Goal: Task Accomplishment & Management: Use online tool/utility

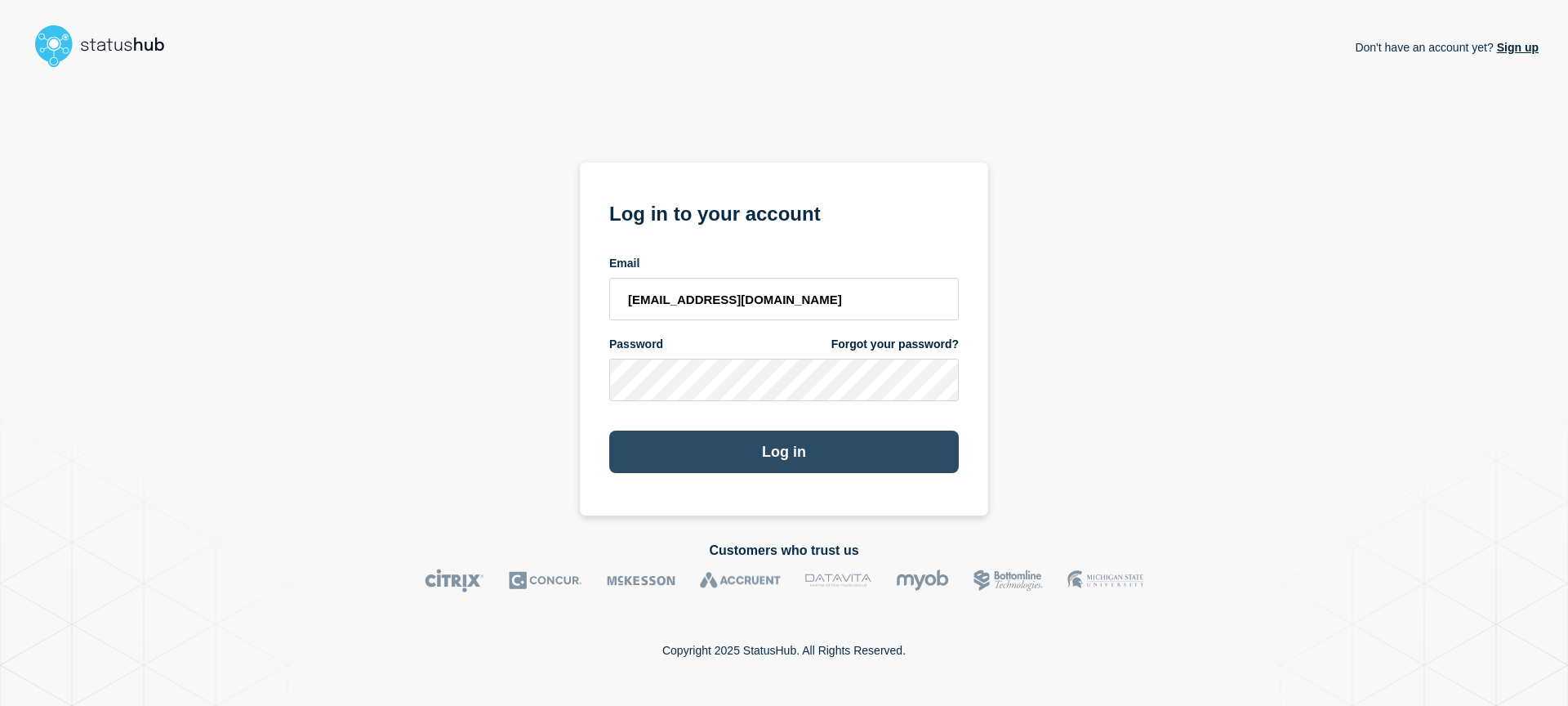
click at [774, 436] on button "Log in" at bounding box center [784, 452] width 349 height 43
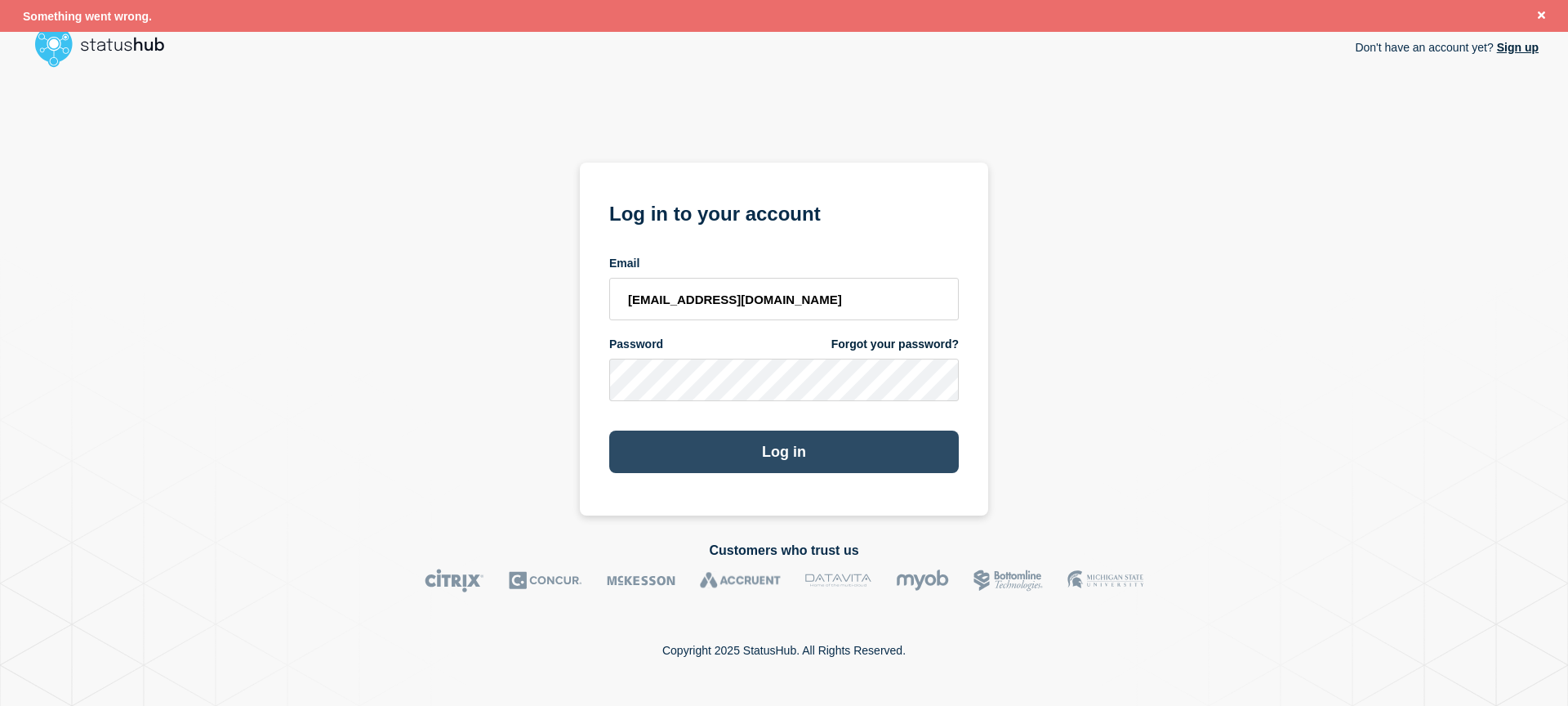
click at [790, 446] on button "Log in" at bounding box center [784, 452] width 349 height 43
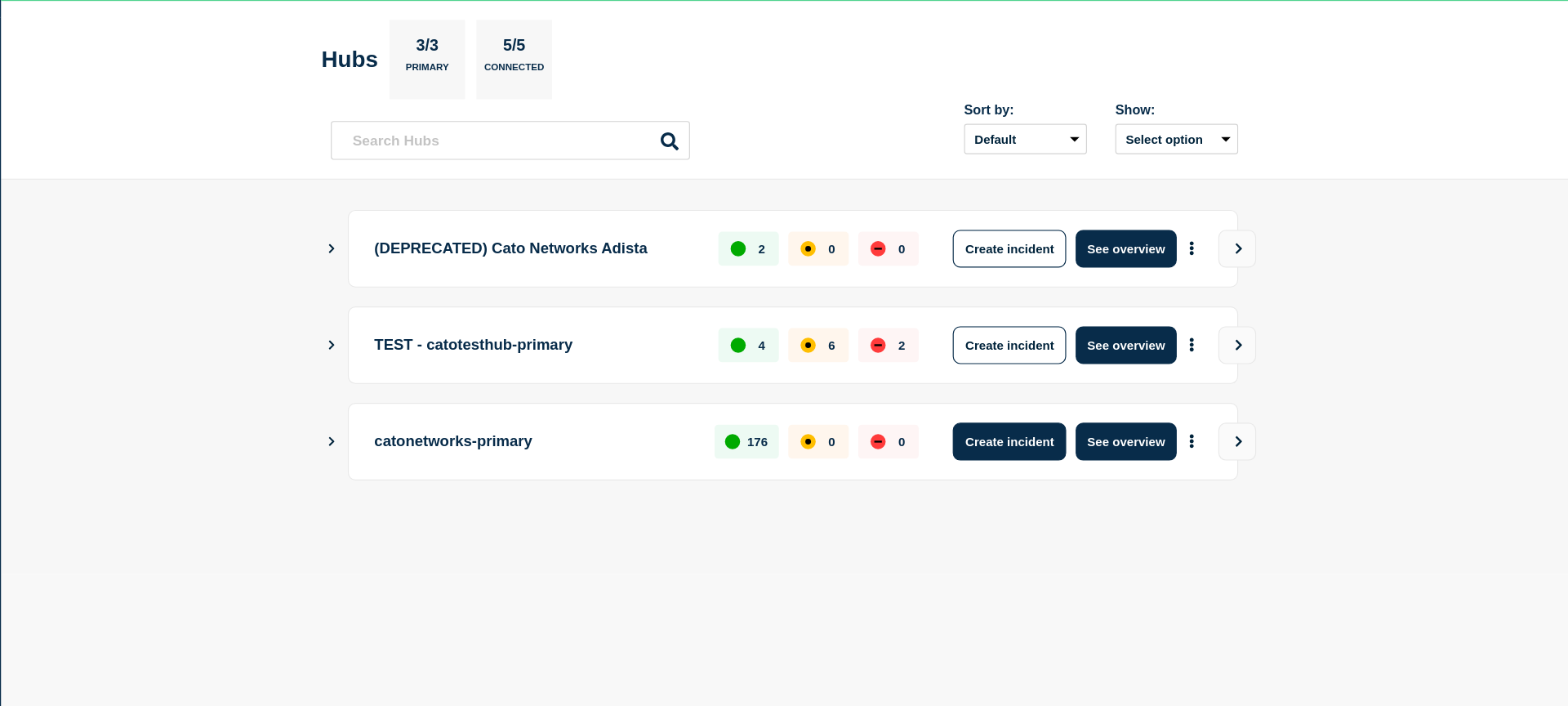
drag, startPoint x: 1100, startPoint y: 480, endPoint x: 1109, endPoint y: 487, distance: 11.4
click at [1100, 480] on button "Create incident" at bounding box center [1085, 476] width 98 height 32
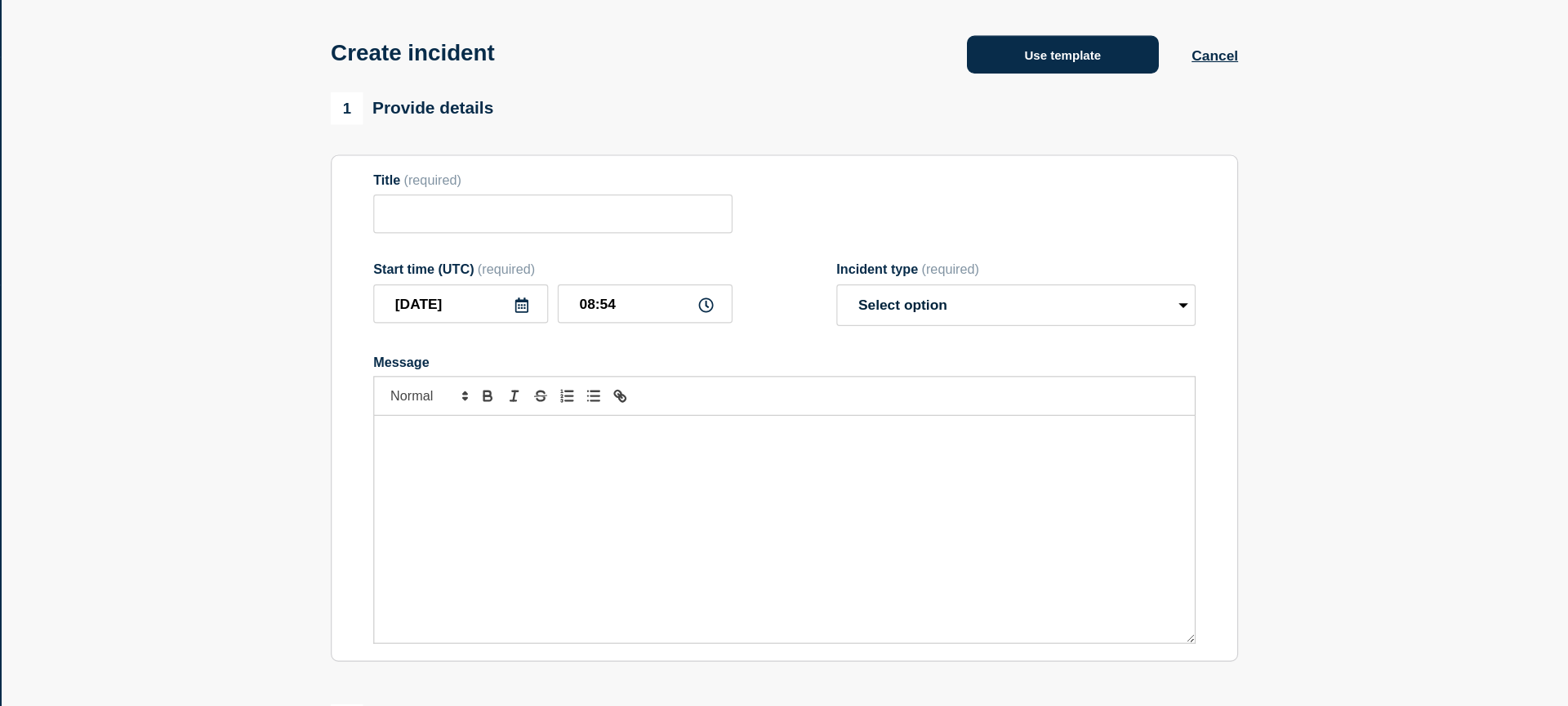
click at [1098, 121] on button "Use template" at bounding box center [1131, 108] width 166 height 32
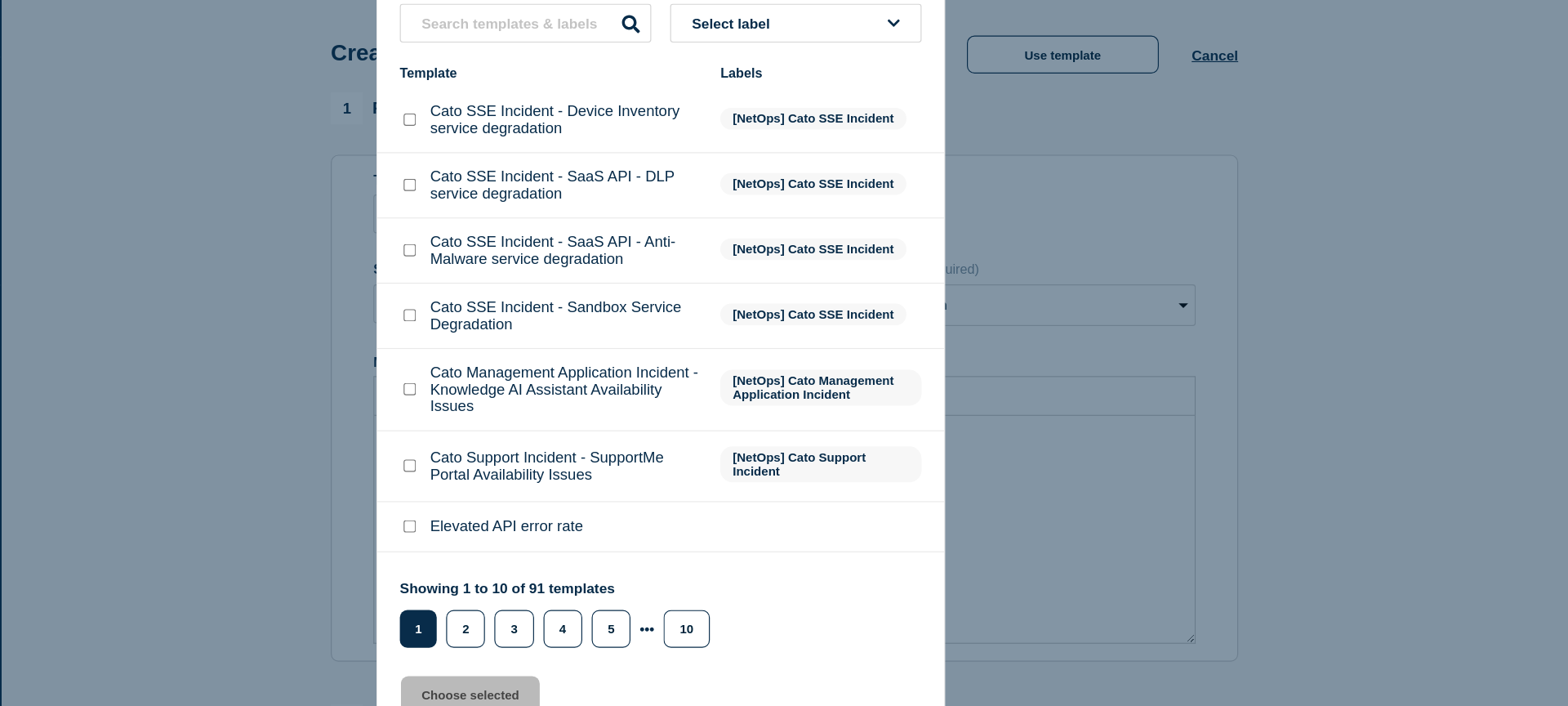
click at [675, 305] on li "Cato SSE Incident - SaaS API - Anti-Malware service degradation [NetOps] Cato S…" at bounding box center [784, 278] width 490 height 56
click at [841, 88] on button "Select label" at bounding box center [901, 80] width 217 height 33
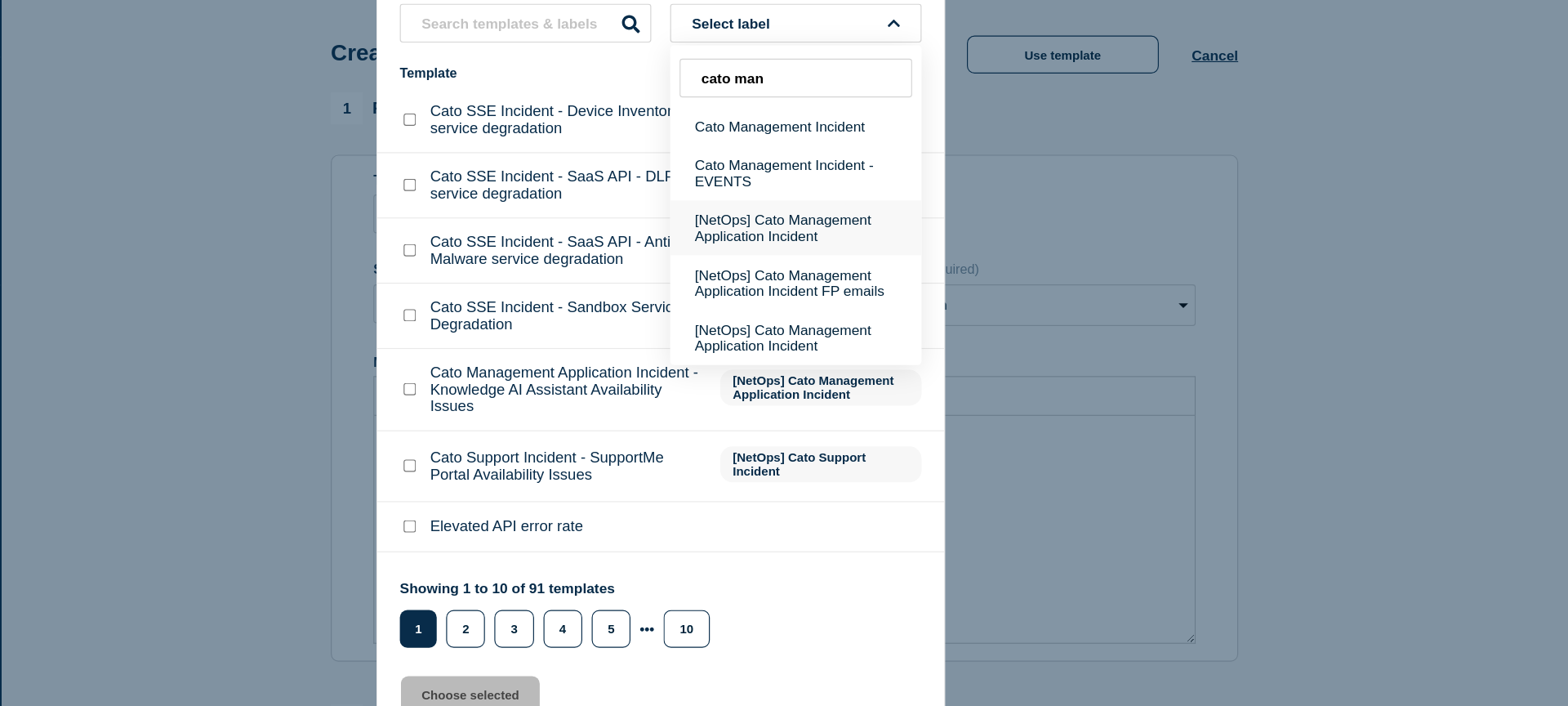
type input "cato man"
click at [900, 281] on button "[NetOps] Cato Management Application Incident" at bounding box center [901, 256] width 217 height 47
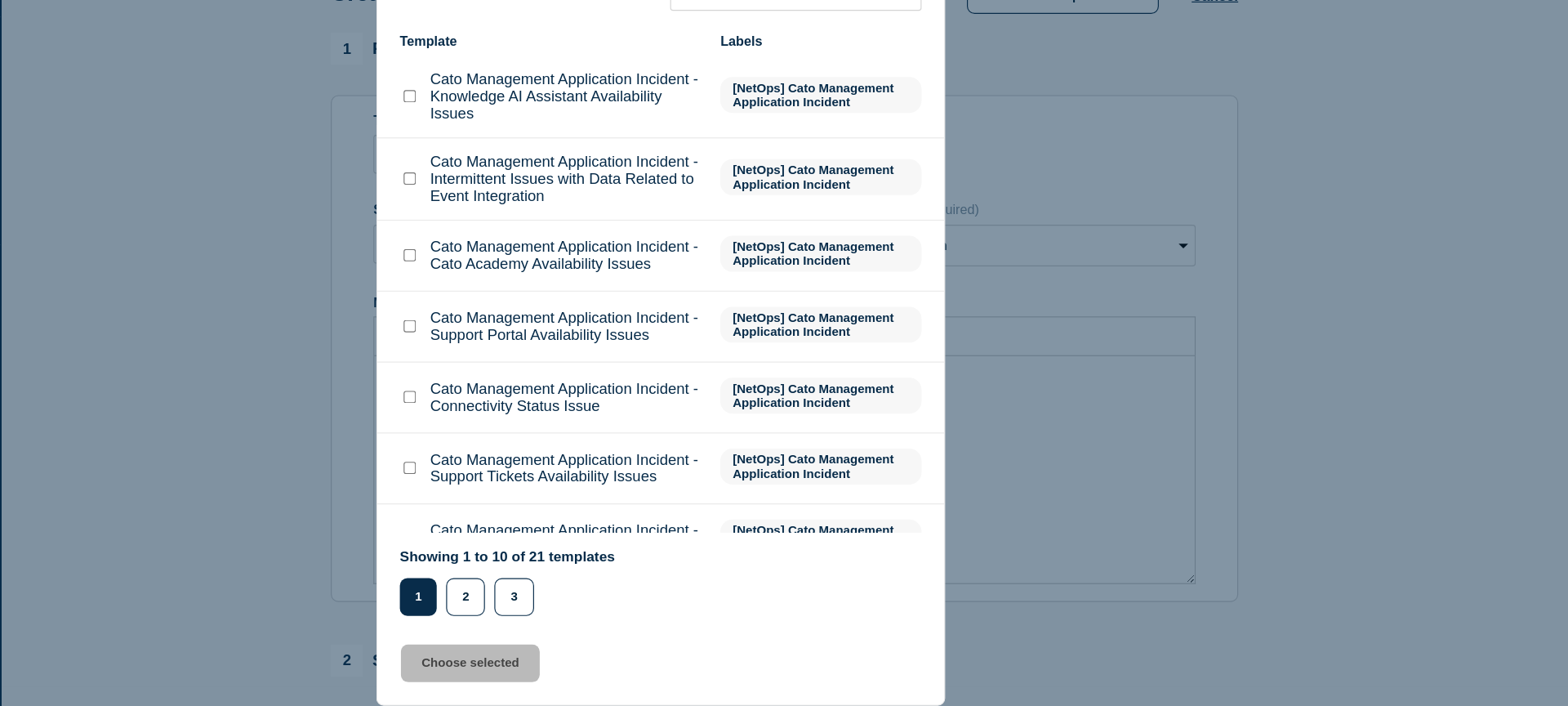
scroll to position [19, 0]
click at [564, 444] on input "Cato Management Application Incident - Connectivity Status Issue checkbox" at bounding box center [567, 438] width 10 height 10
checkbox input "true"
click at [606, 672] on button "Choose selected" at bounding box center [620, 668] width 120 height 32
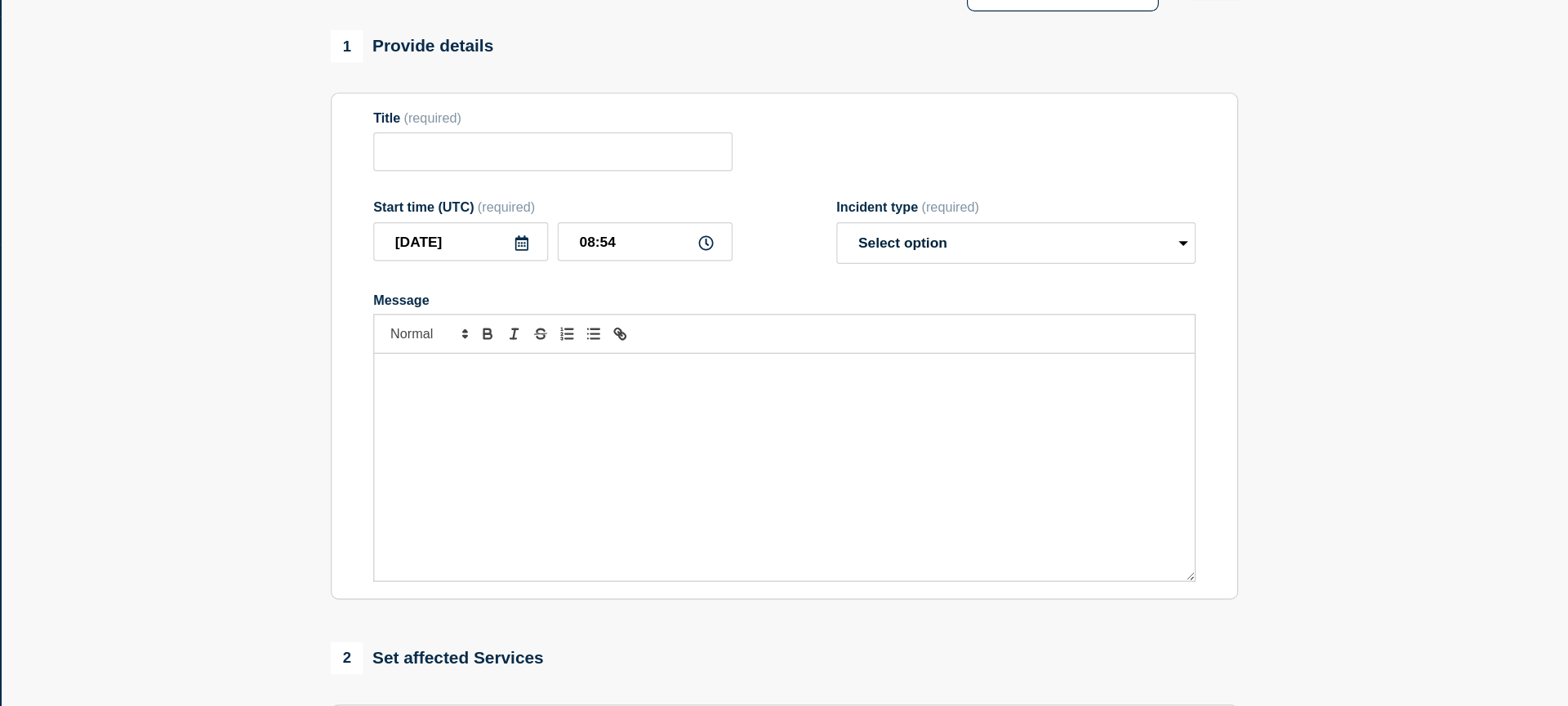
scroll to position [0, 0]
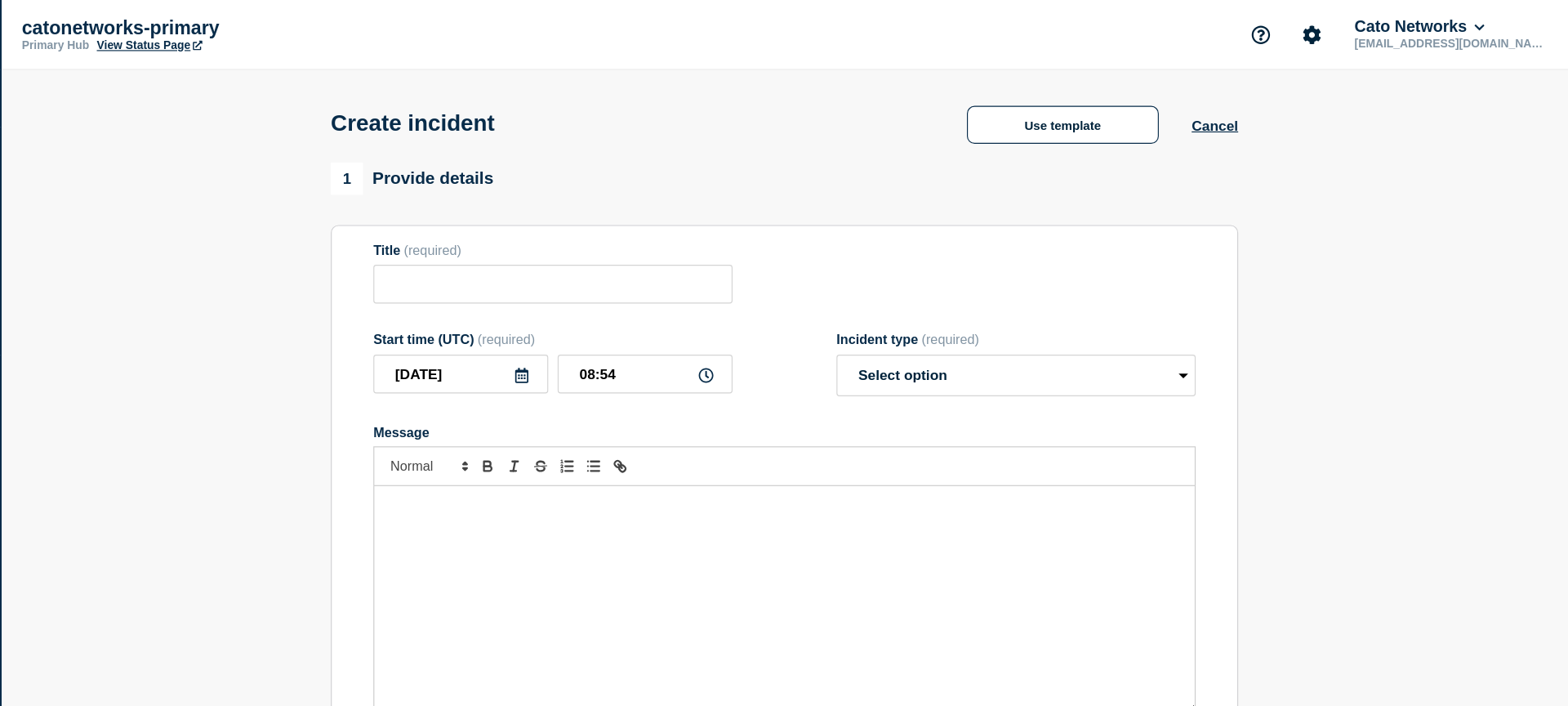
type input "Cato Management Application Incident - Connectivity Status Issue"
select select "investigating"
radio input "false"
radio input "true"
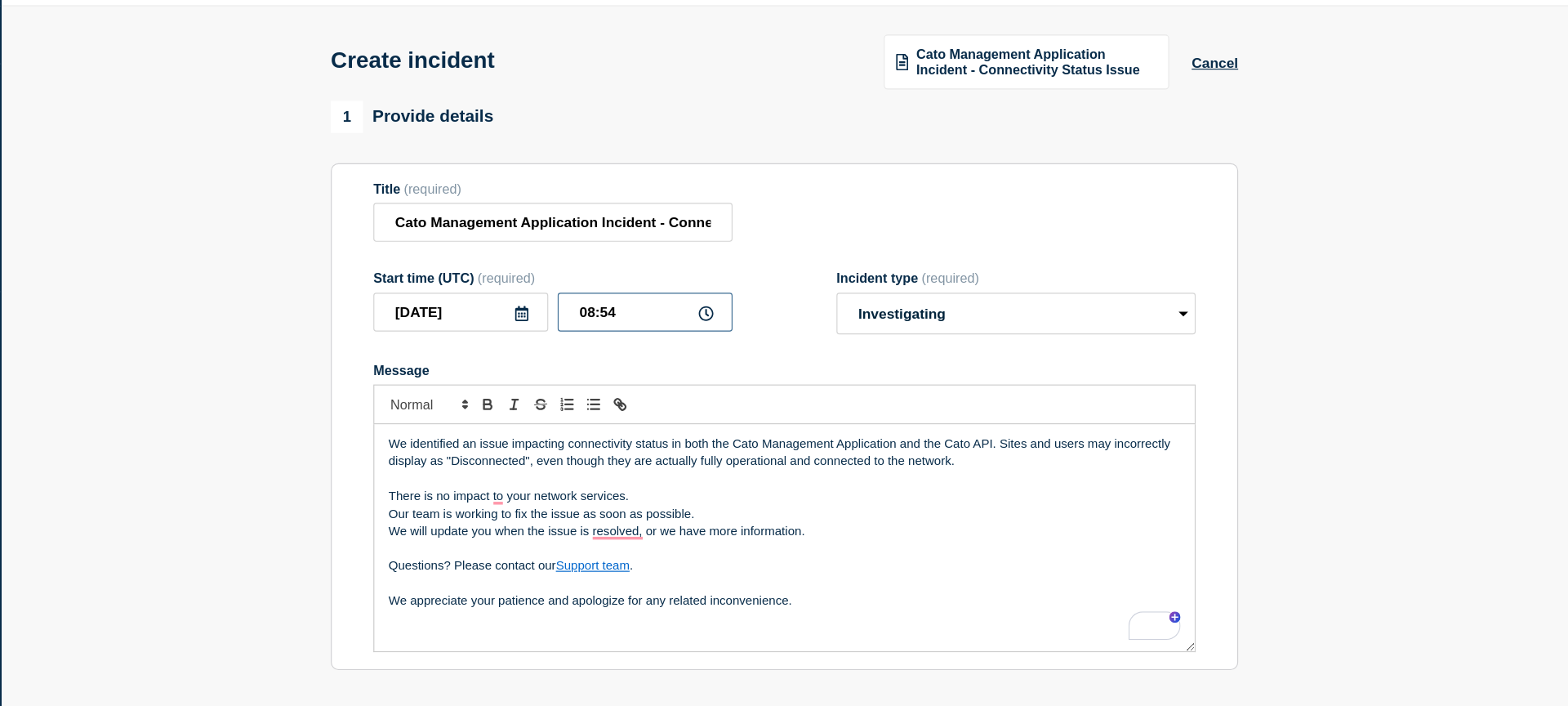
click at [754, 333] on input "08:54" at bounding box center [770, 324] width 151 height 33
type input "08:30"
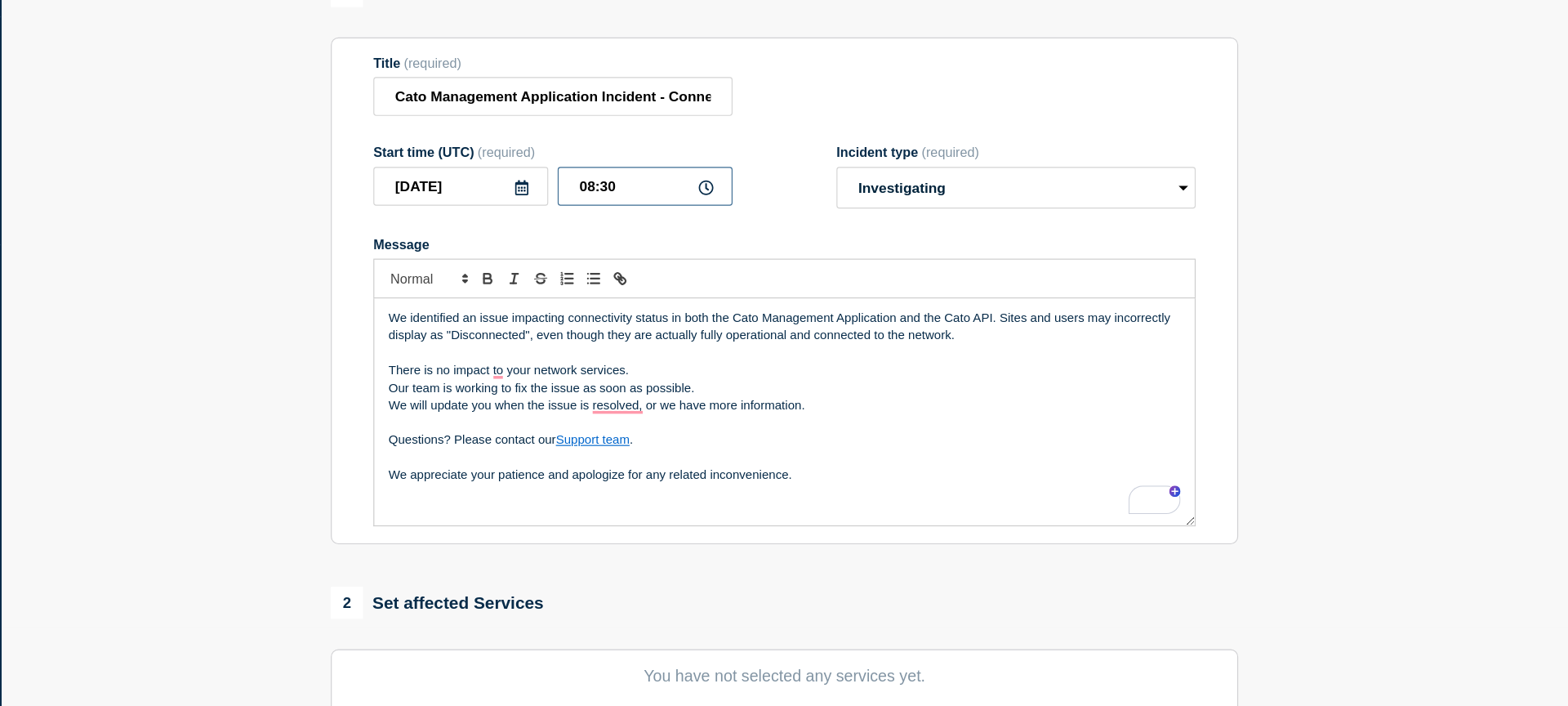
scroll to position [74, 0]
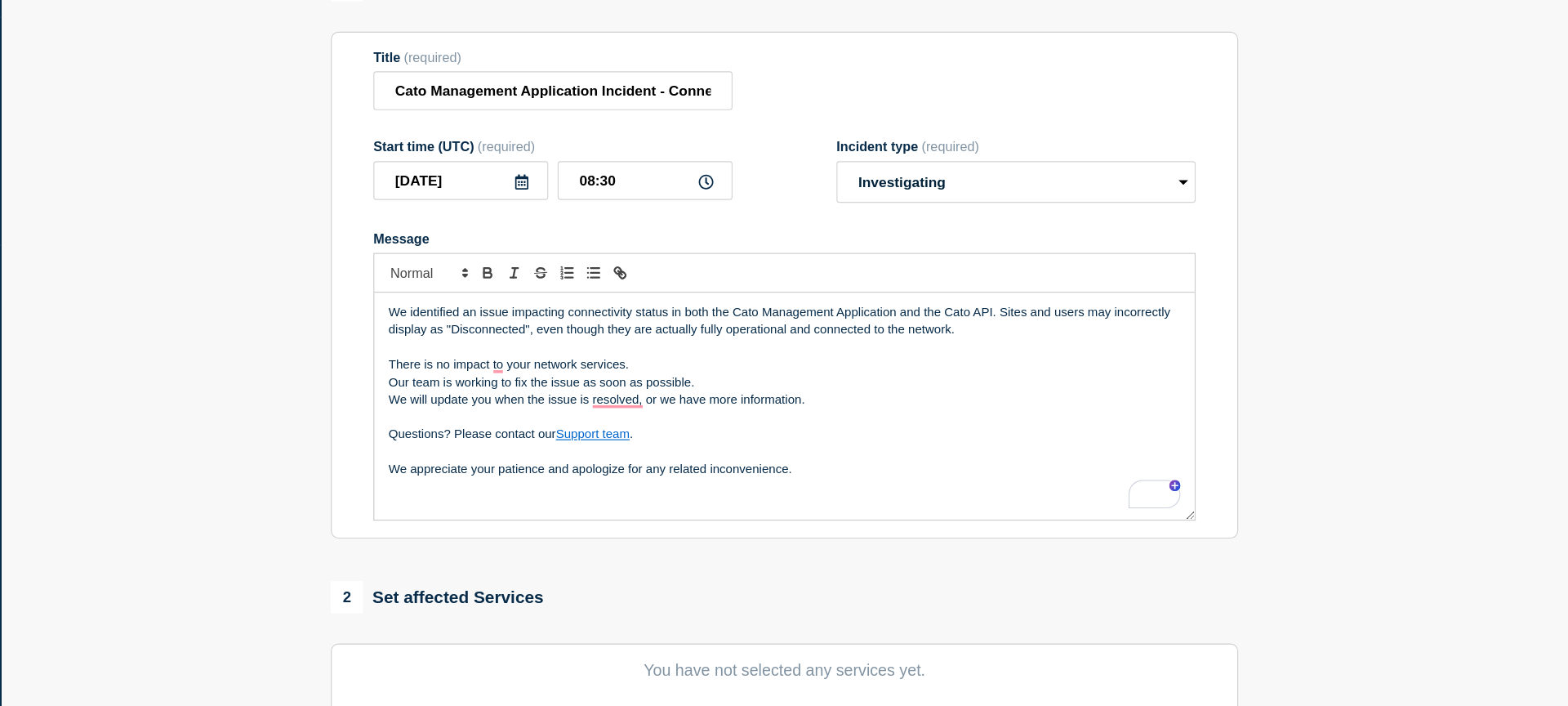
click at [960, 509] on p "We appreciate your patience and apologize for any related inconvenience." at bounding box center [890, 500] width 684 height 15
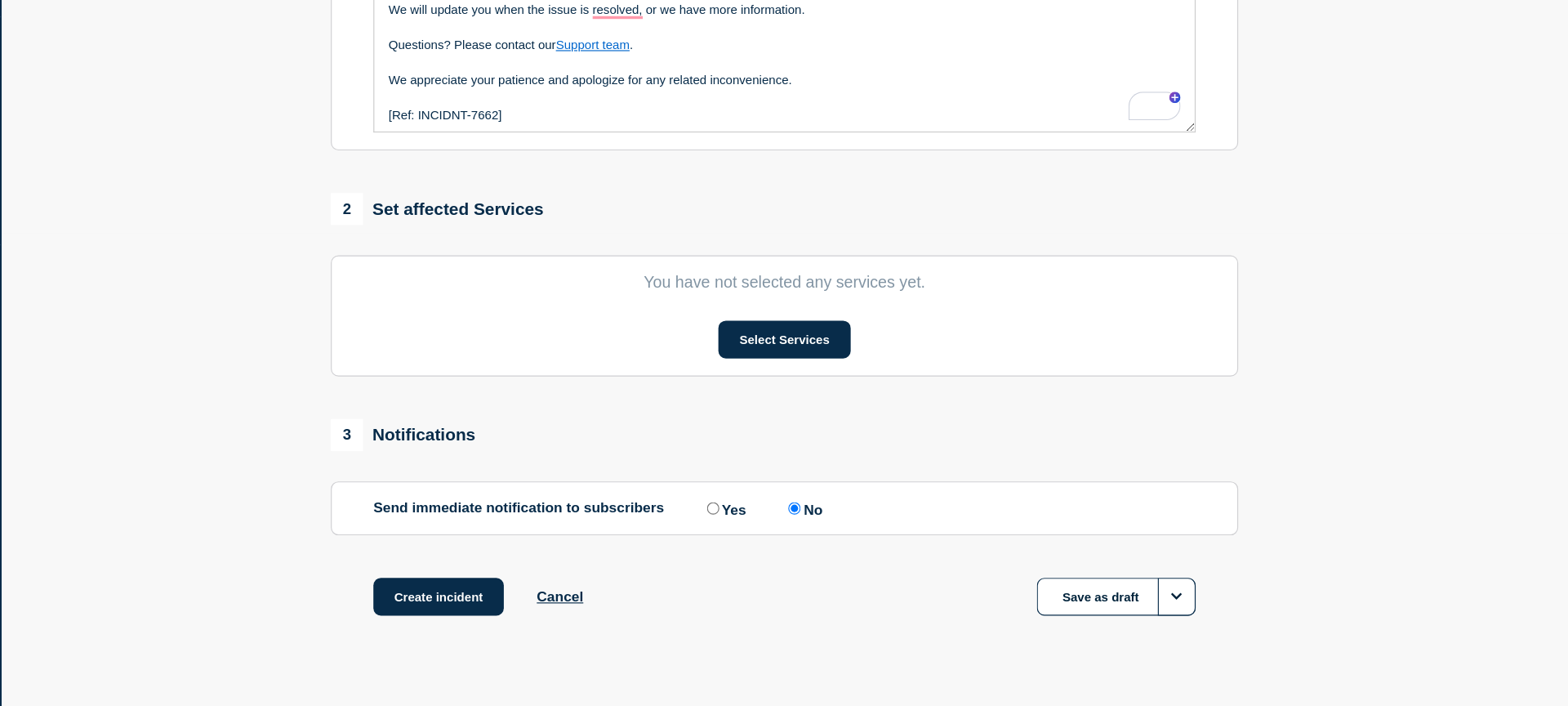
scroll to position [431, 0]
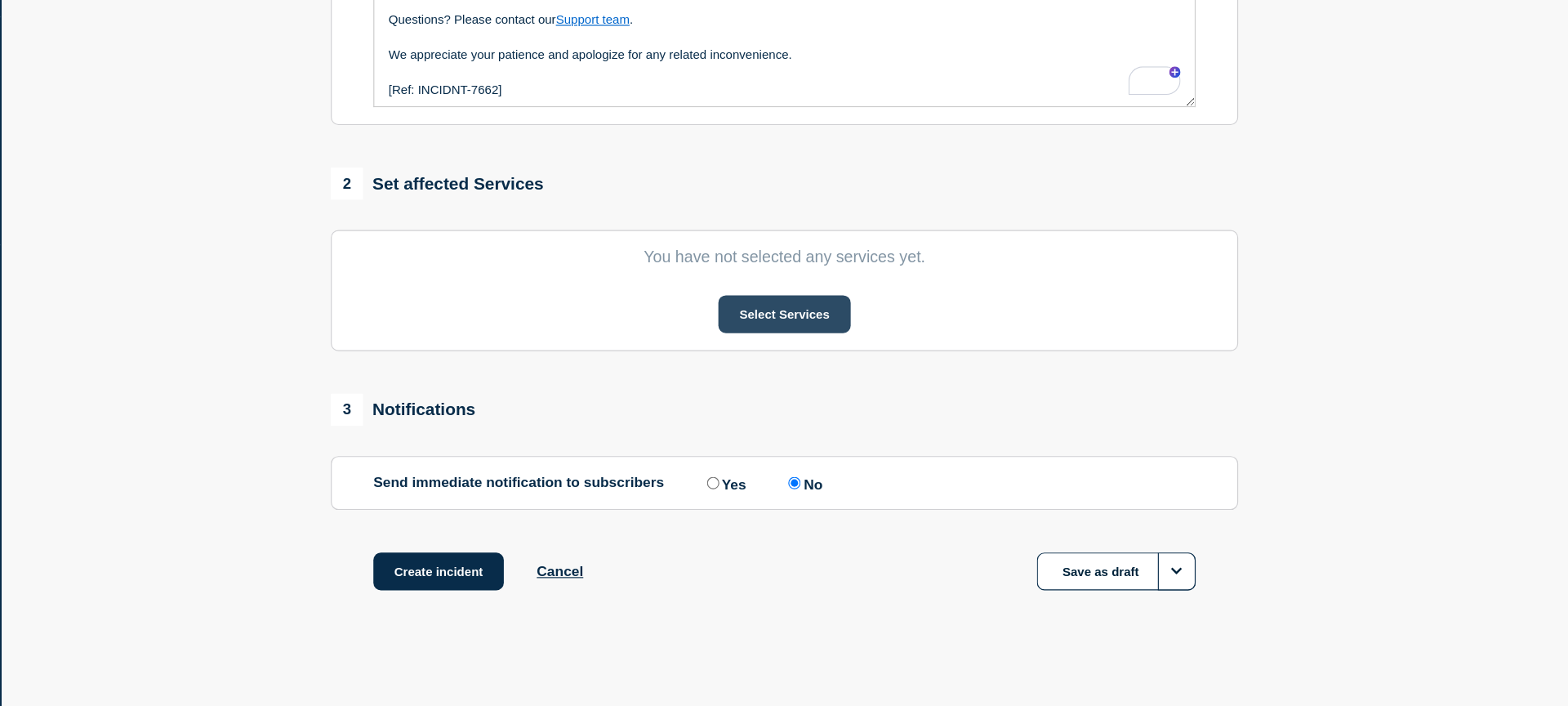
click at [891, 379] on button "Select Services" at bounding box center [890, 367] width 114 height 32
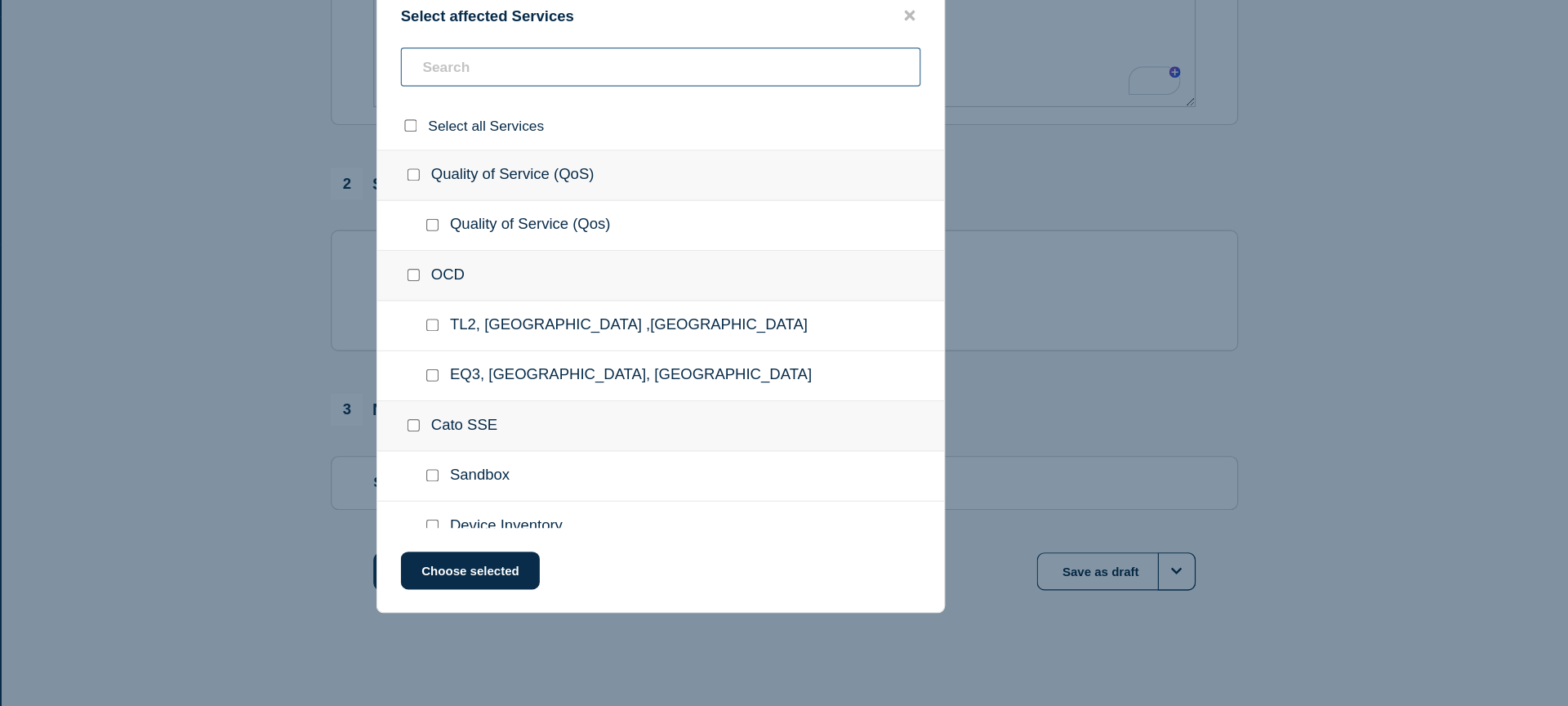
click at [598, 150] on input "text" at bounding box center [784, 153] width 449 height 33
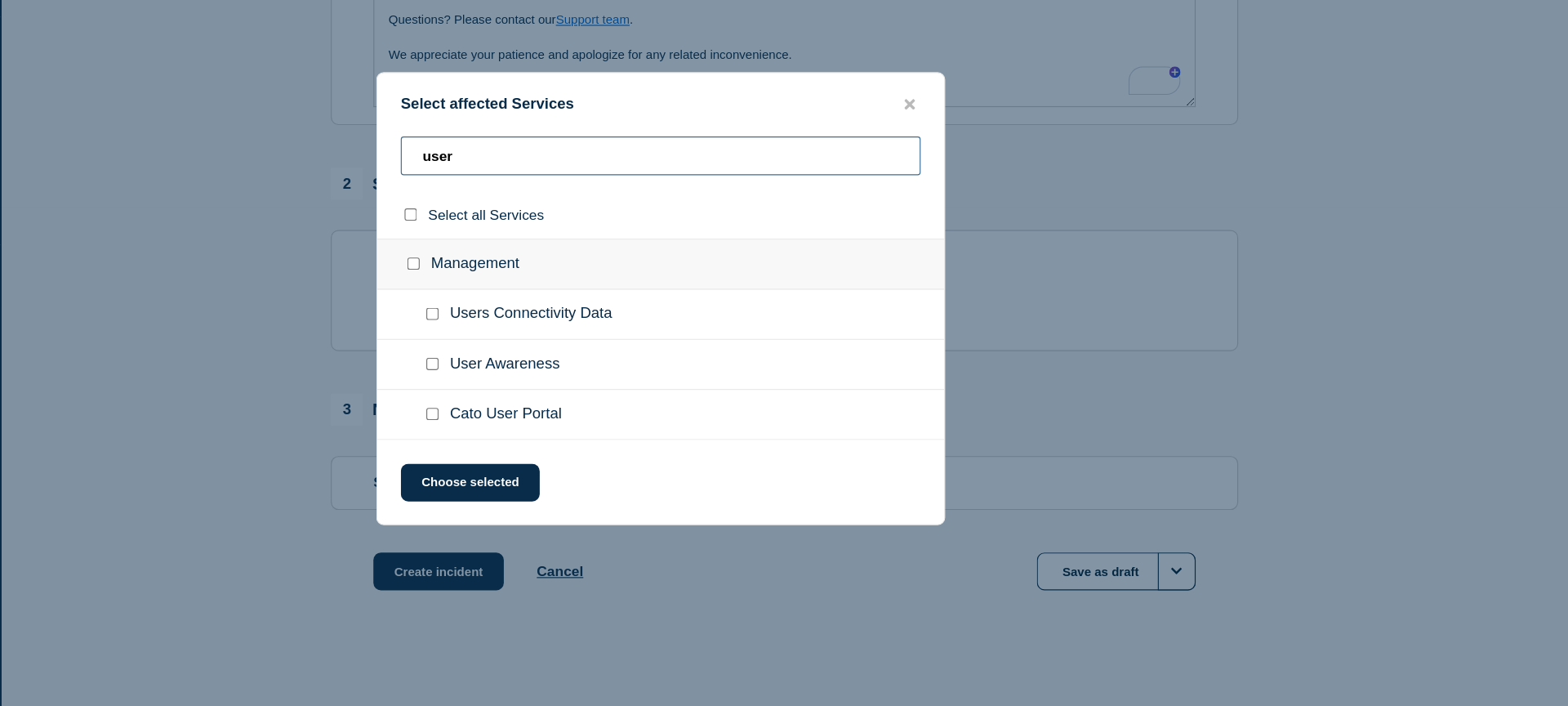
type input "user"
click at [583, 359] on div at bounding box center [590, 367] width 24 height 16
click at [584, 365] on input "Users Connectivity Data checkbox" at bounding box center [587, 366] width 10 height 10
click at [585, 365] on input "Users Connectivity Data checkbox" at bounding box center [587, 366] width 10 height 10
checkbox input "false"
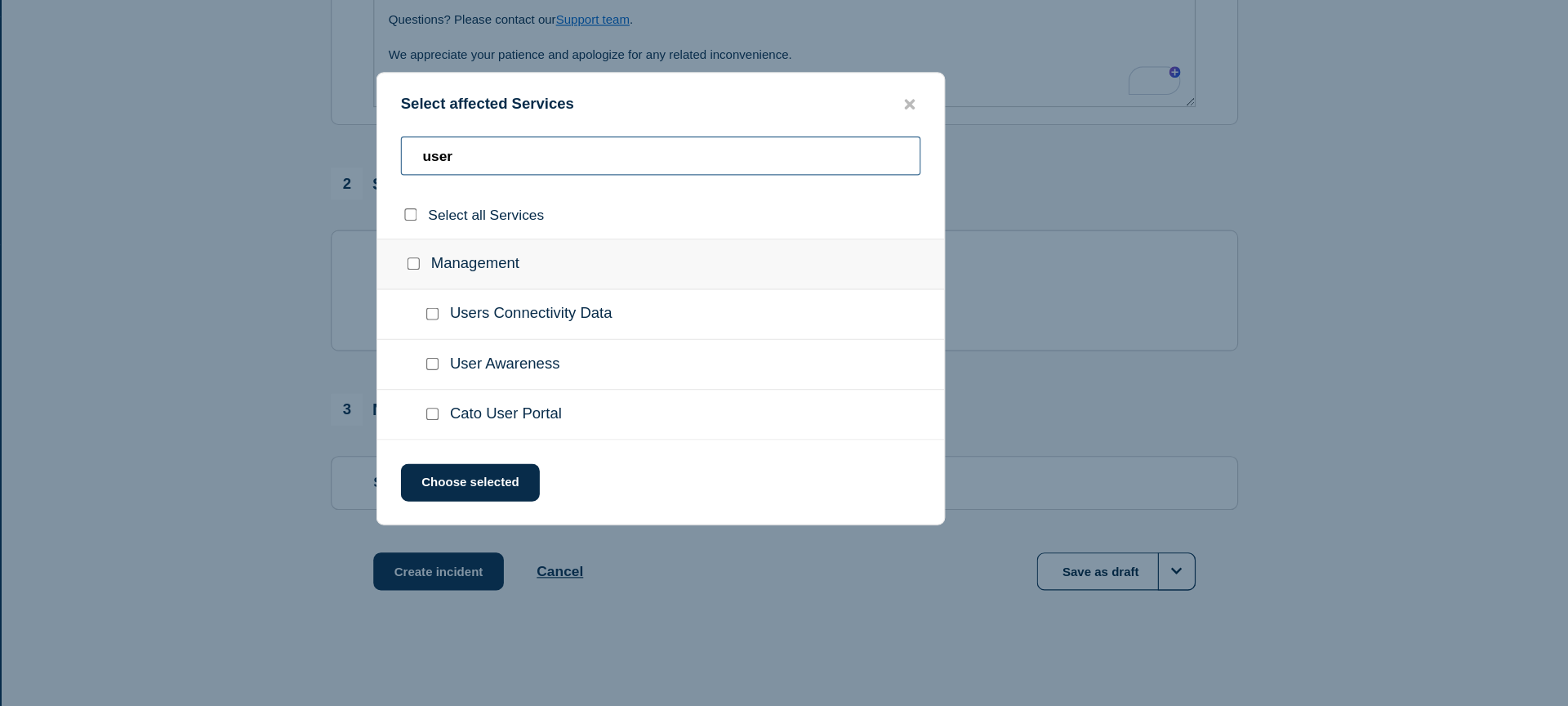
click at [637, 217] on input "user" at bounding box center [784, 229] width 449 height 33
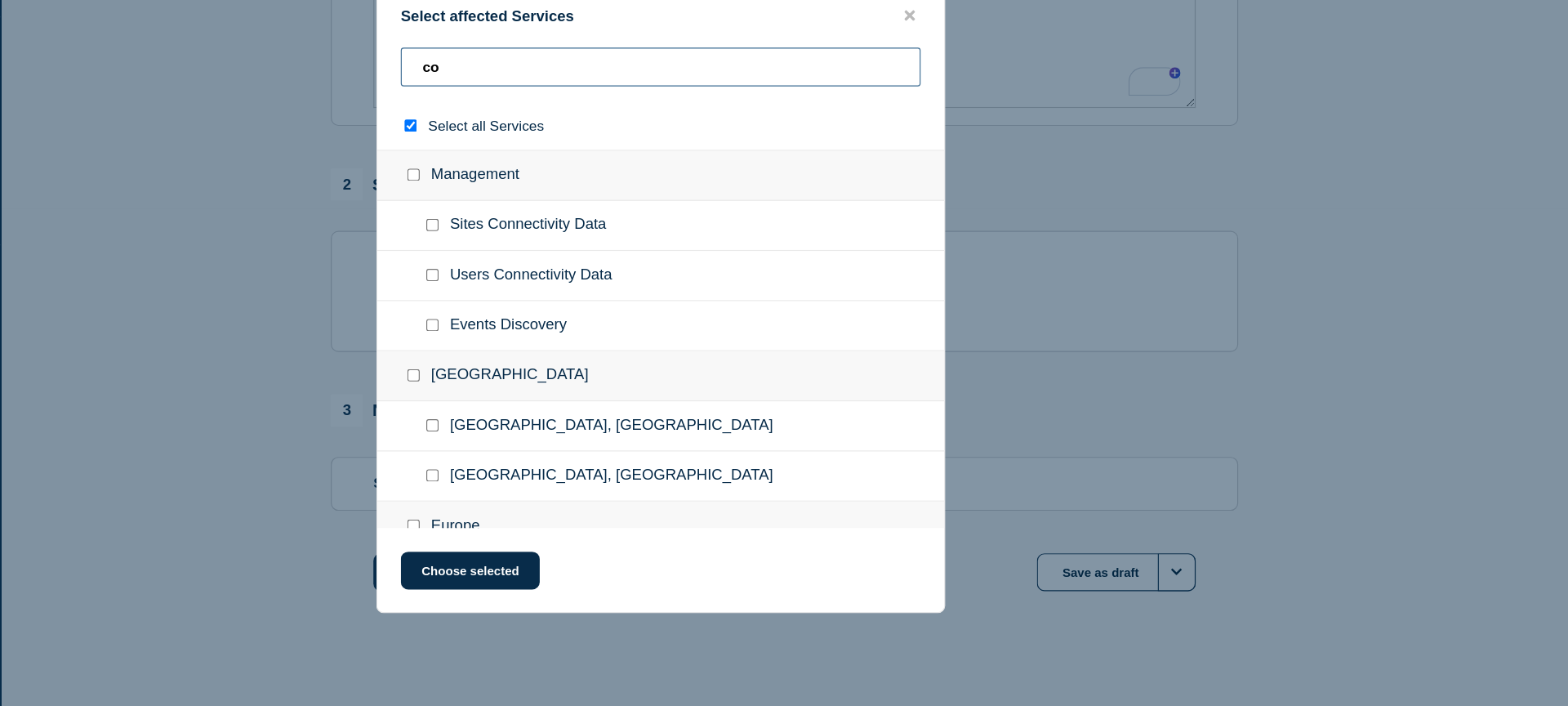
type input "coo"
checkbox input "true"
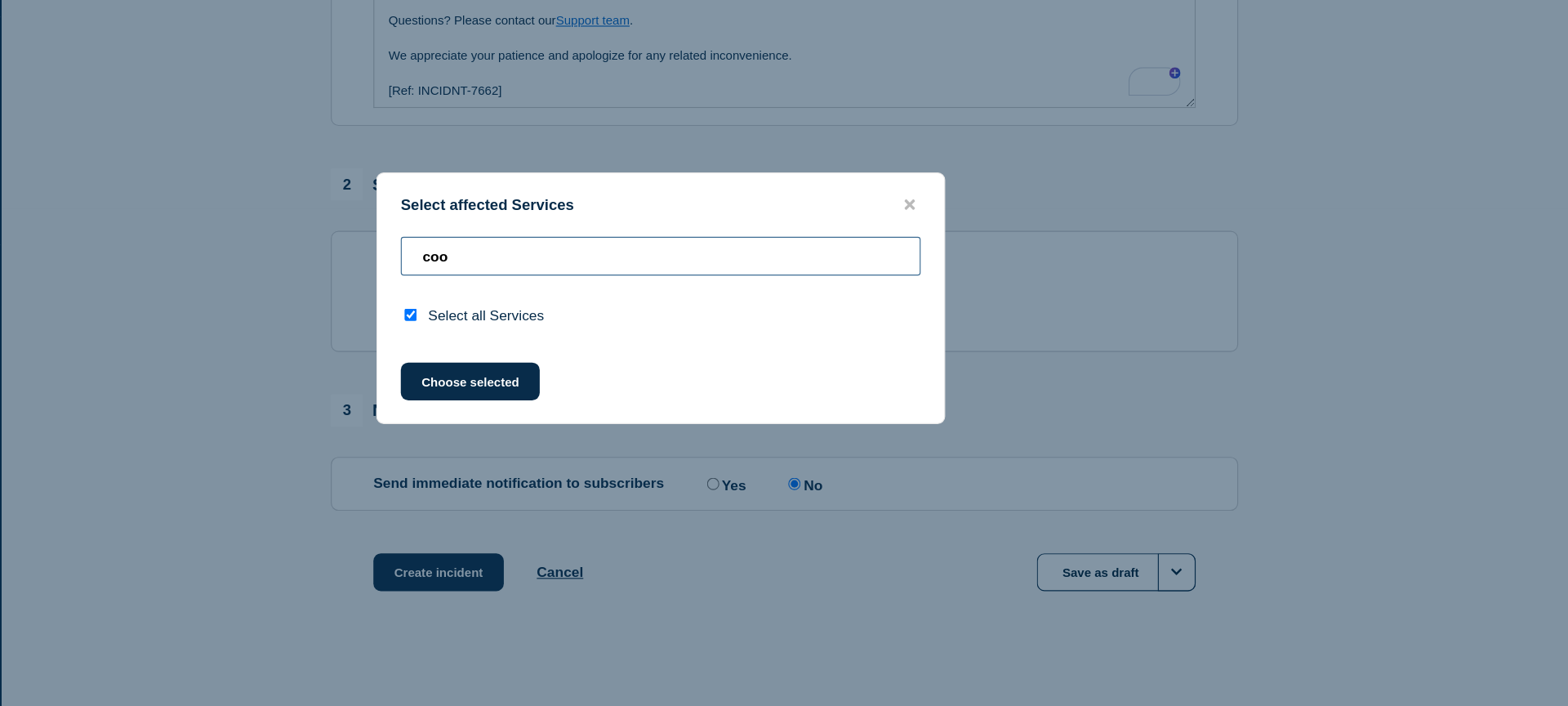
type input "co"
checkbox input "false"
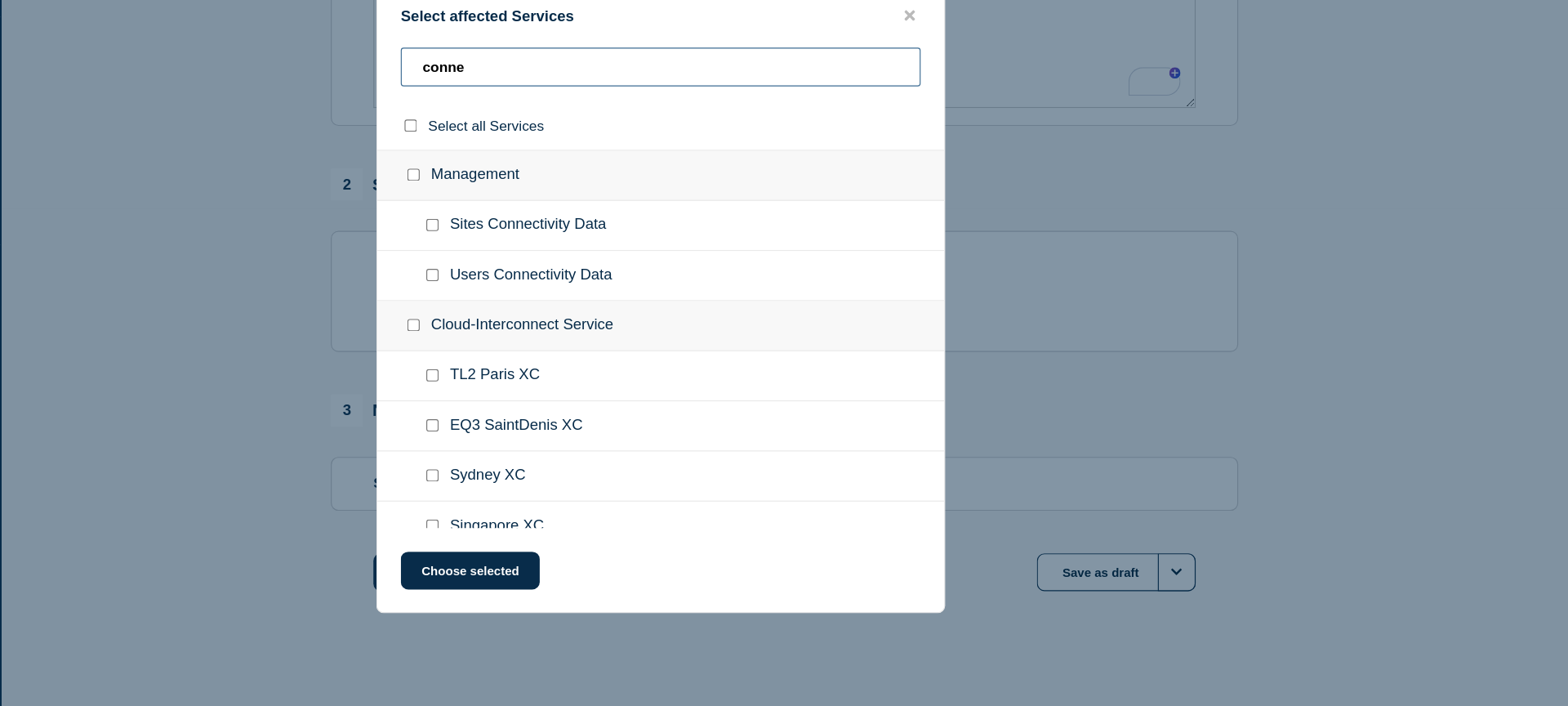
type input "conne"
click at [584, 338] on input "Users Connectivity Data checkbox" at bounding box center [587, 332] width 10 height 10
checkbox input "true"
drag, startPoint x: 628, startPoint y: 586, endPoint x: 652, endPoint y: 580, distance: 24.7
click at [628, 586] on button "Choose selected" at bounding box center [620, 588] width 120 height 32
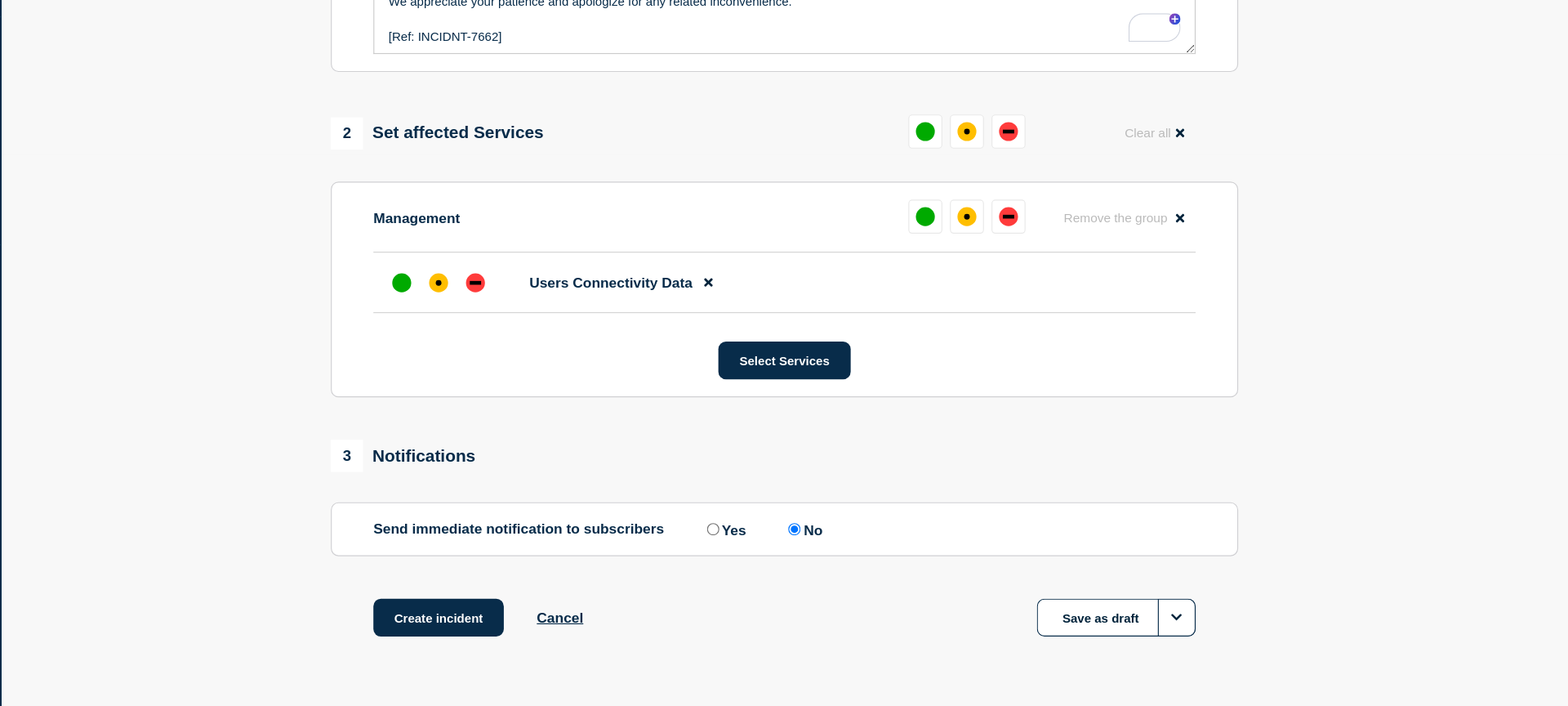
scroll to position [545, 0]
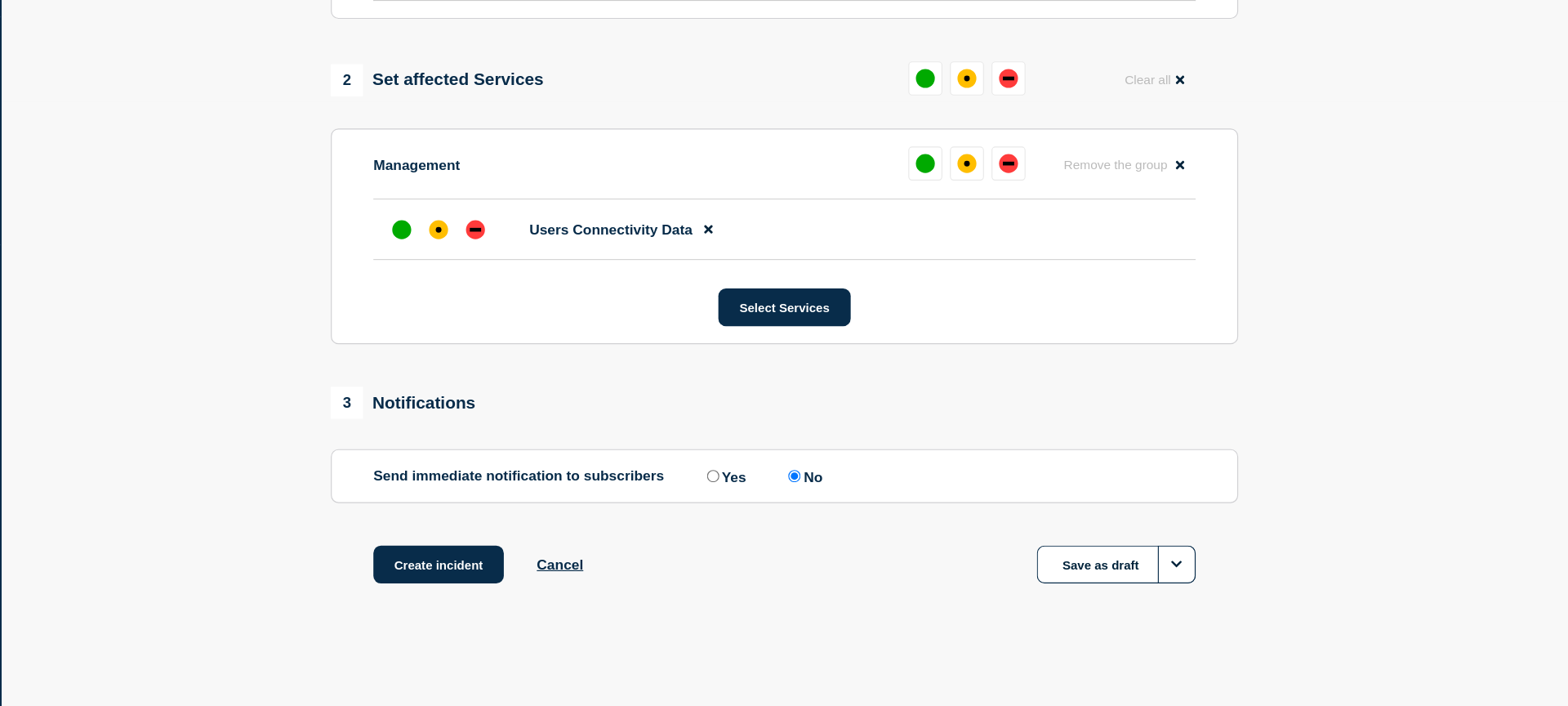
click at [824, 507] on input "Yes" at bounding box center [829, 507] width 10 height 10
radio input "true"
radio input "false"
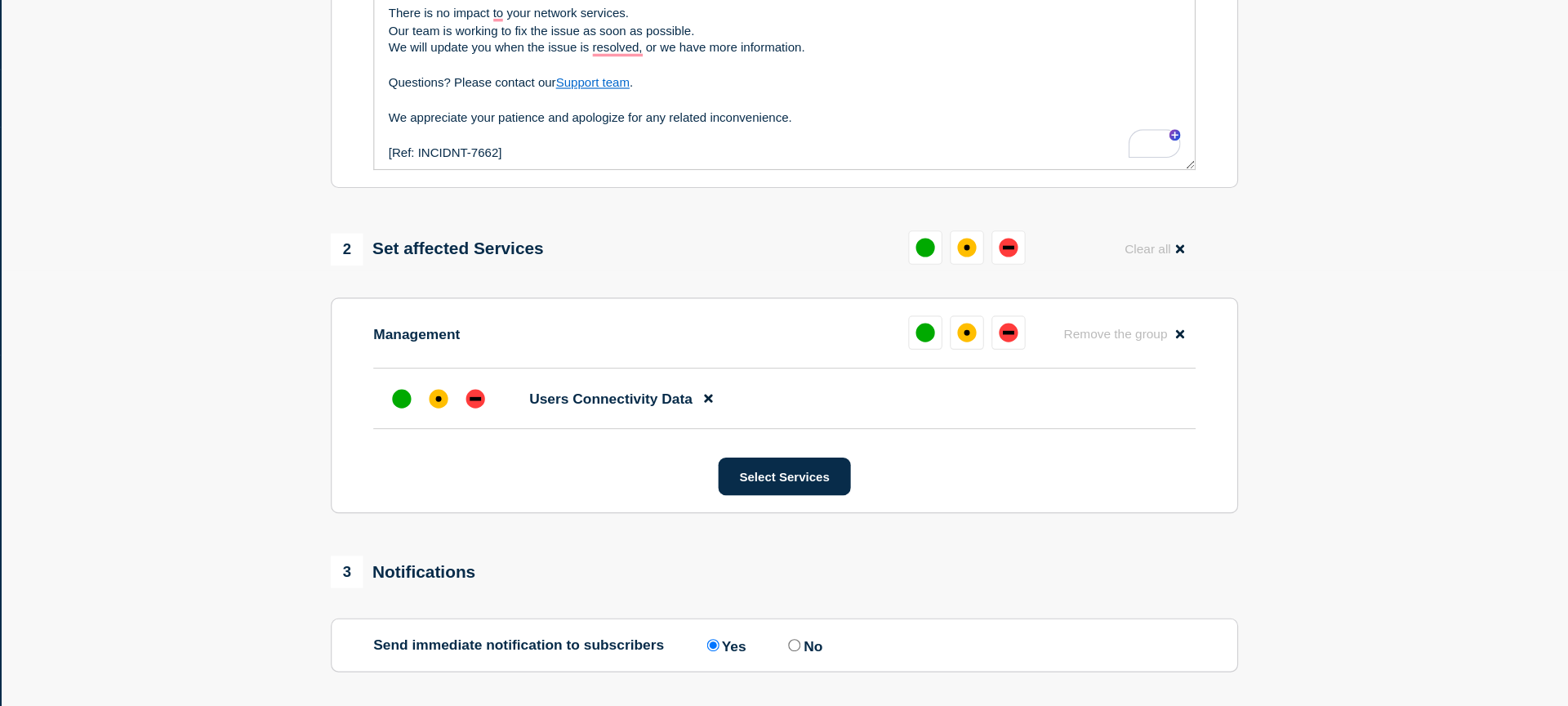
scroll to position [363, 0]
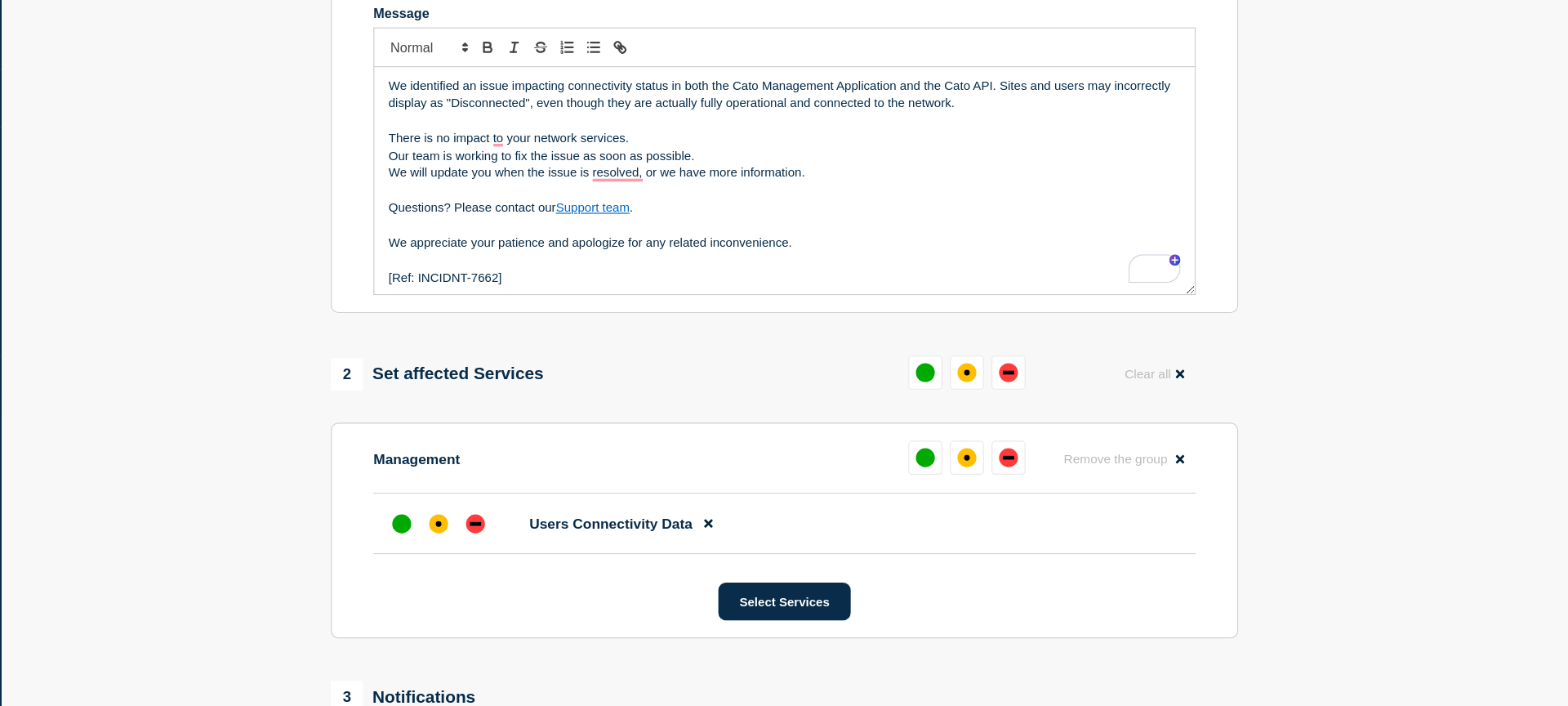
click at [1135, 93] on p "We identified an issue impacting connectivity status in both the Cato Managemen…" at bounding box center [890, 81] width 684 height 30
click at [1135, 92] on p "We identified an issue impacting connectivity status in both the Cato Managemen…" at bounding box center [890, 81] width 684 height 30
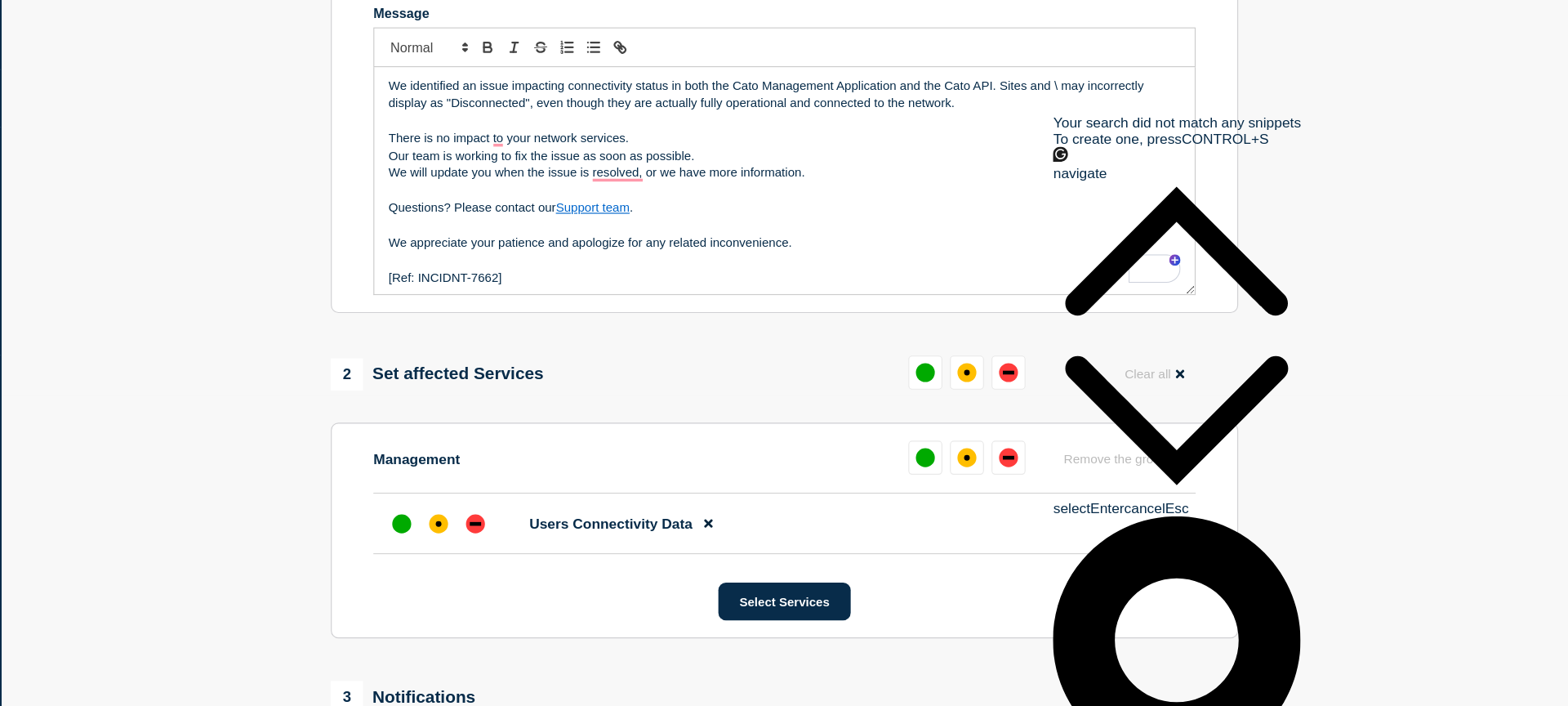
click at [1132, 86] on p "We identified an issue impacting connectivity status in both the Cato Managemen…" at bounding box center [890, 81] width 684 height 30
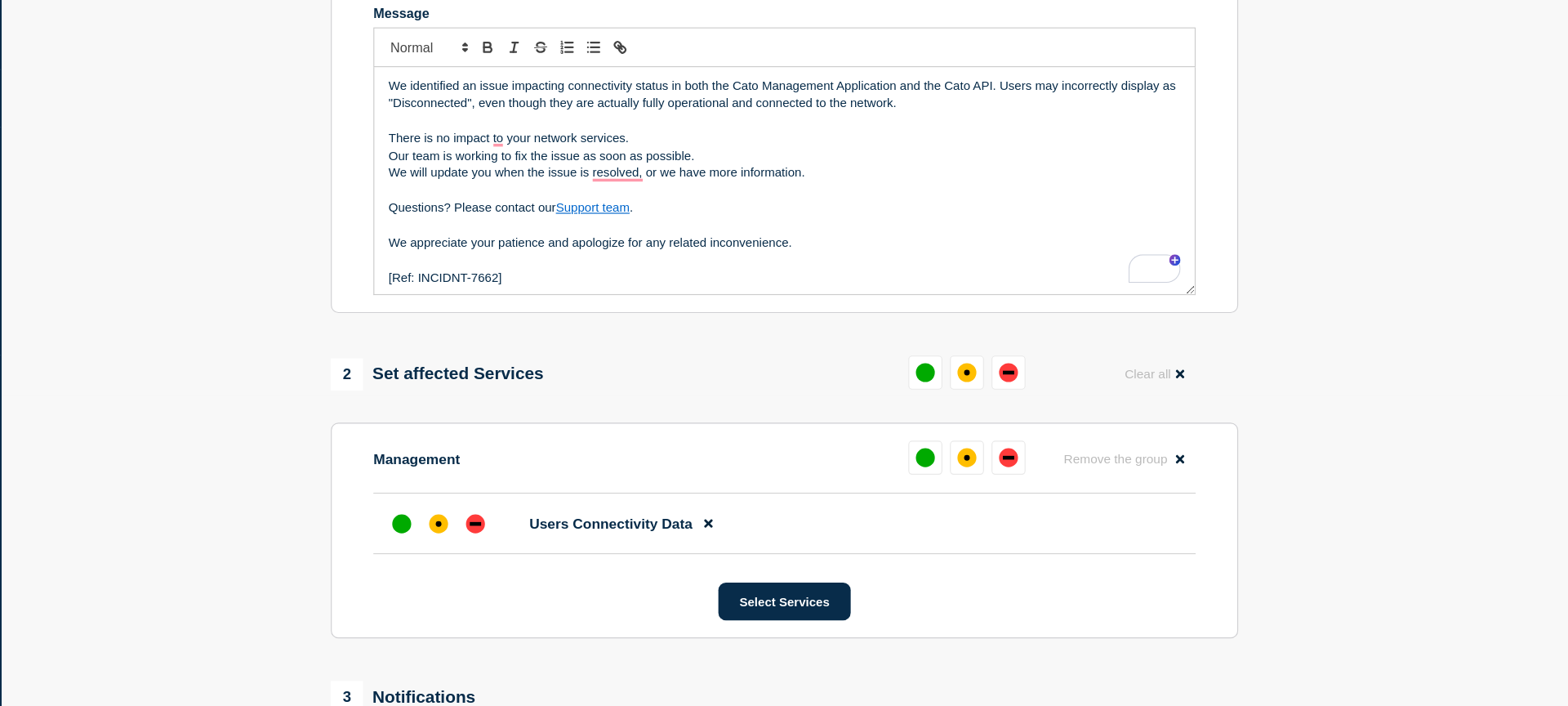
click at [1049, 142] on p "Our team is working to fix the issue as soon as possible." at bounding box center [890, 134] width 684 height 15
click at [1050, 397] on div "affected" at bounding box center [1048, 396] width 5 height 5
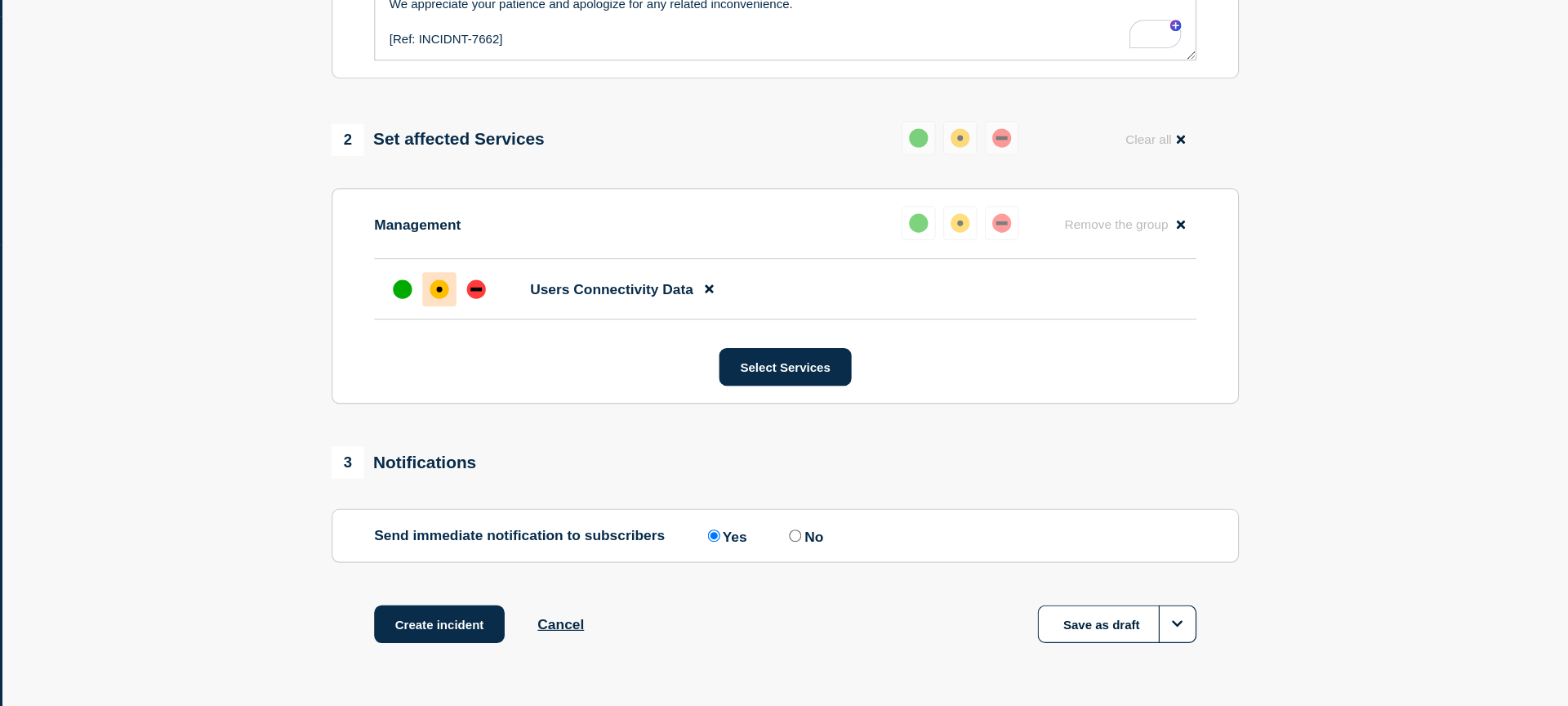
scroll to position [545, 0]
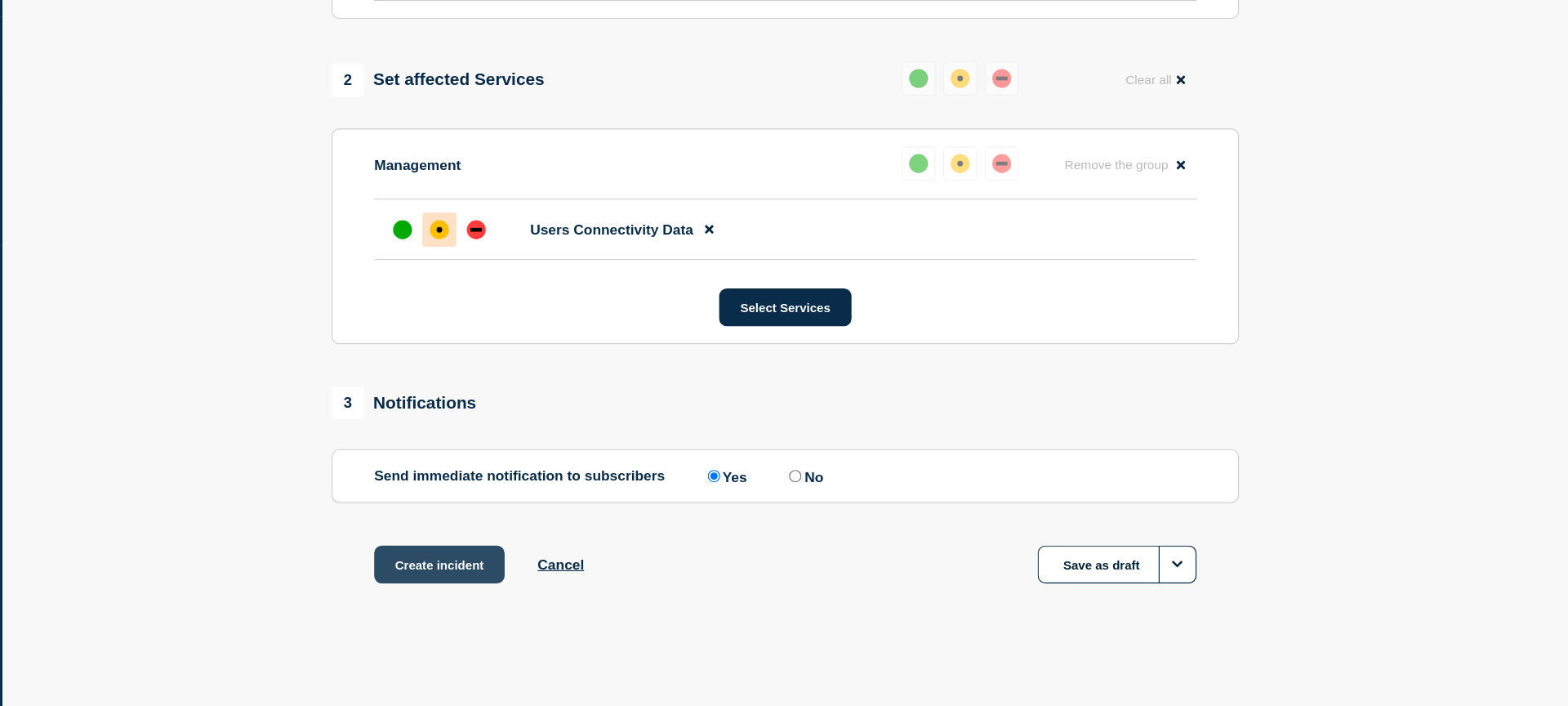
drag, startPoint x: 813, startPoint y: 633, endPoint x: 593, endPoint y: 591, distance: 224.0
click at [812, 633] on div "Create incident Cancel Save as draft" at bounding box center [891, 603] width 784 height 74
click at [561, 580] on button "Create incident" at bounding box center [592, 583] width 113 height 32
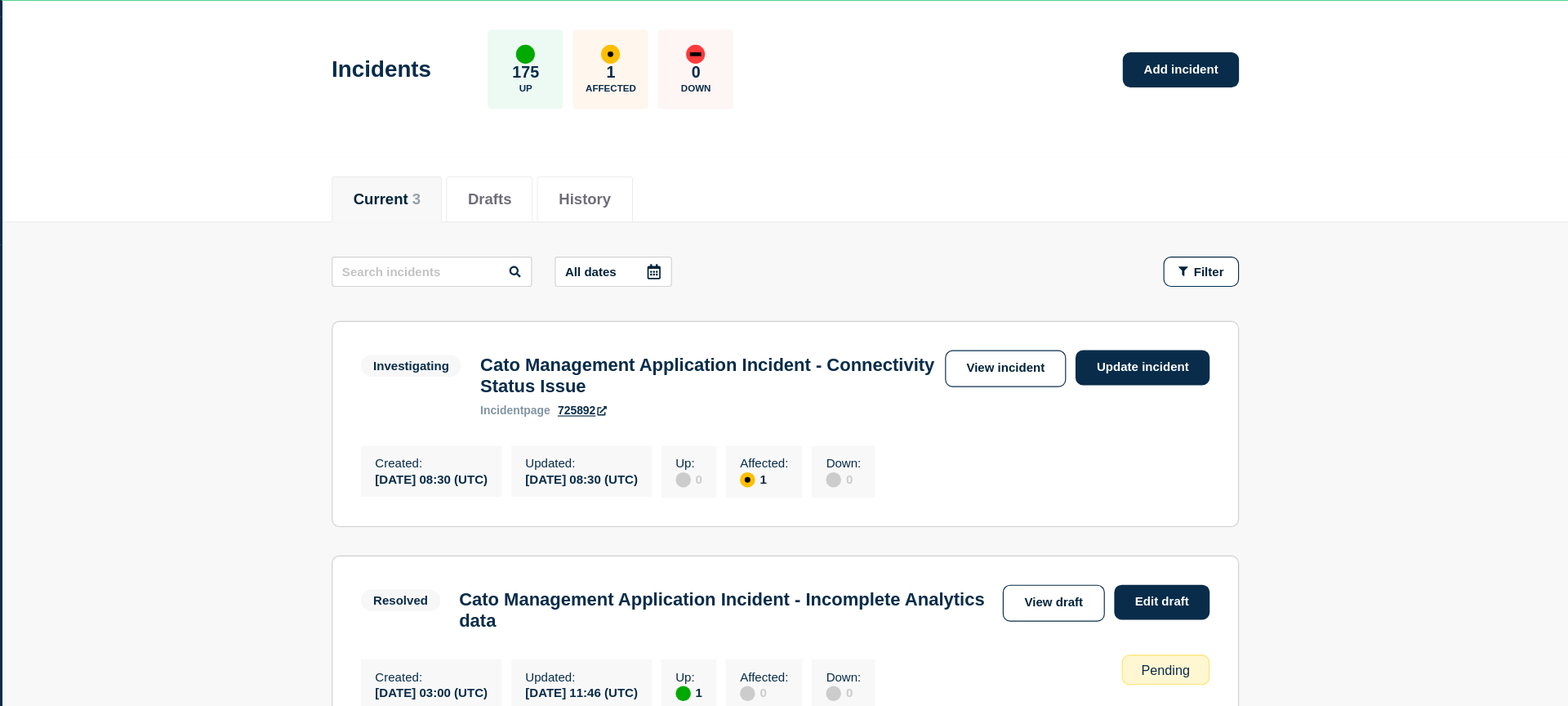
scroll to position [466, 0]
